Goal: Task Accomplishment & Management: Manage account settings

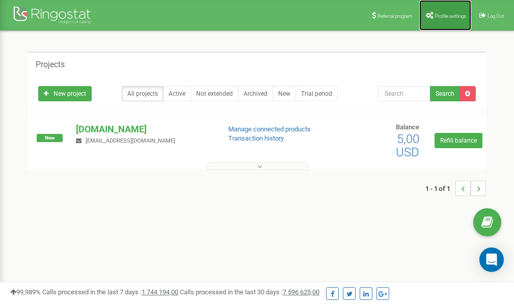
click at [443, 15] on span "Profile settings" at bounding box center [450, 16] width 31 height 6
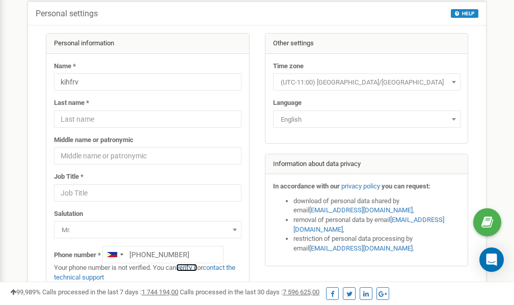
click at [193, 268] on link "verify it" at bounding box center [186, 268] width 21 height 8
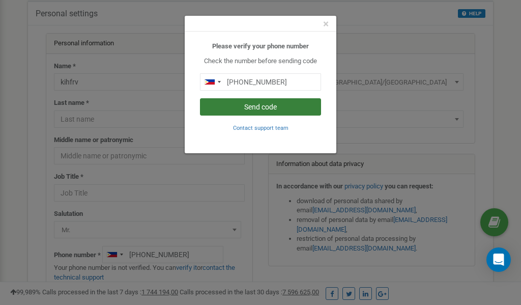
click at [258, 107] on button "Send code" at bounding box center [260, 106] width 121 height 17
